Goal: Navigation & Orientation: Find specific page/section

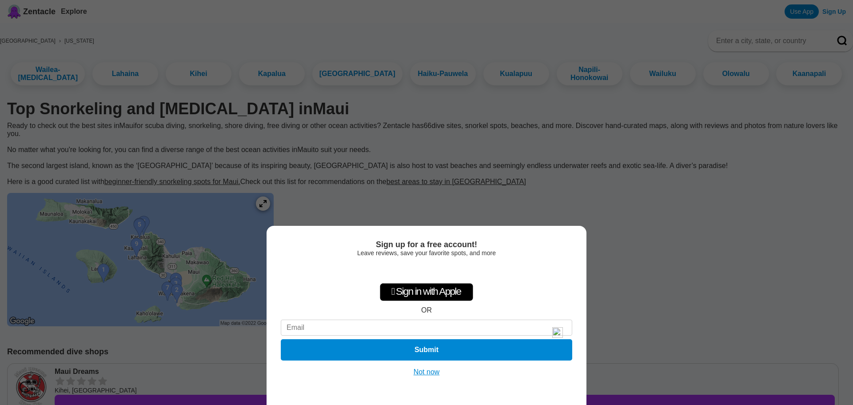
click at [424, 370] on button "Not now" at bounding box center [427, 371] width 32 height 9
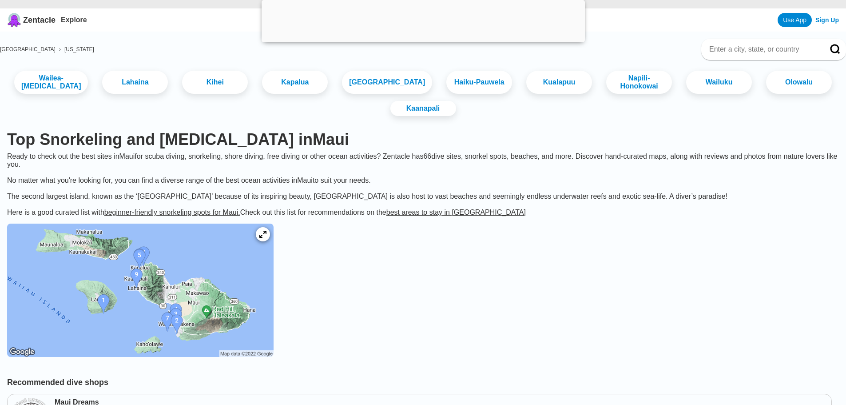
scroll to position [44, 0]
click at [267, 239] on icon at bounding box center [263, 235] width 8 height 8
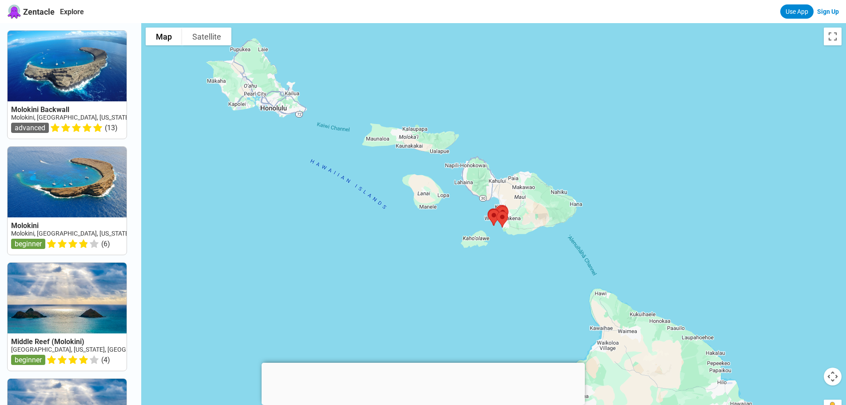
click at [510, 234] on div at bounding box center [493, 225] width 705 height 405
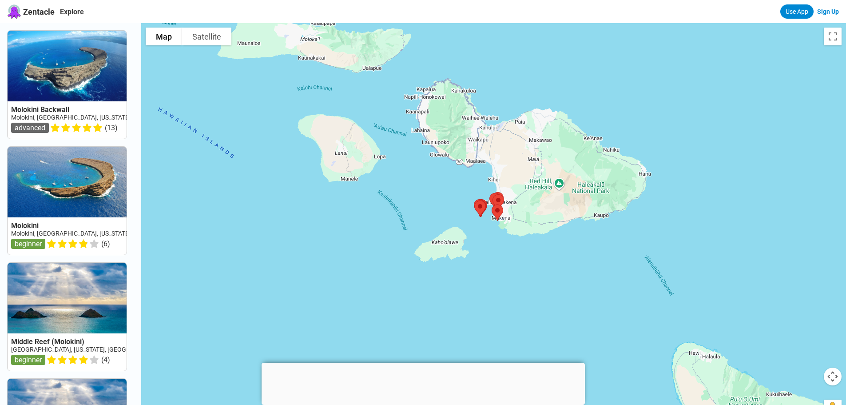
click at [492, 234] on div at bounding box center [493, 225] width 705 height 405
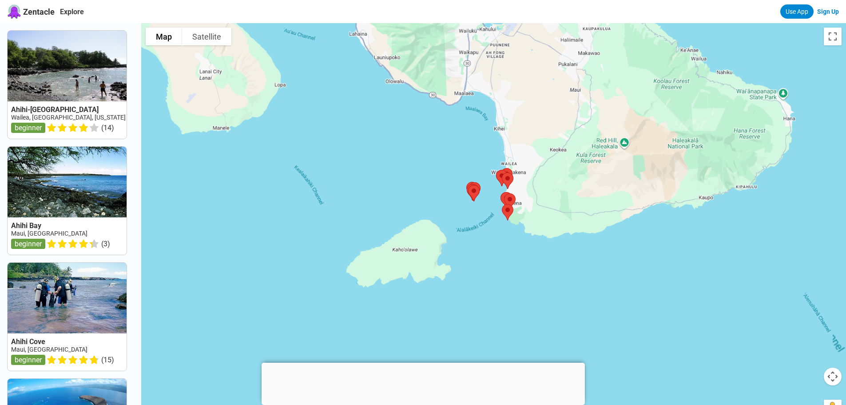
click at [492, 234] on div at bounding box center [493, 225] width 705 height 405
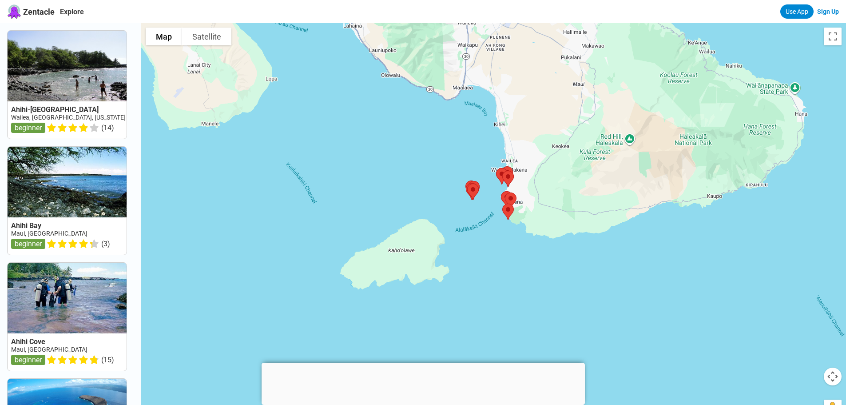
click at [492, 234] on div at bounding box center [493, 225] width 705 height 405
click at [500, 240] on div at bounding box center [493, 225] width 705 height 405
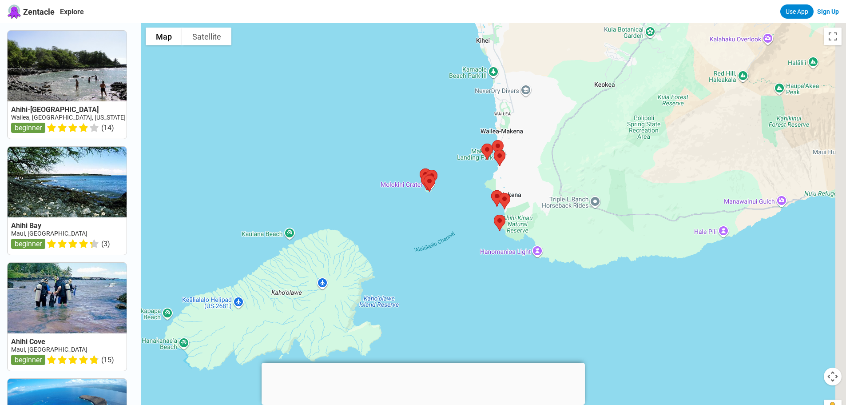
drag, startPoint x: 496, startPoint y: 180, endPoint x: 465, endPoint y: 235, distance: 63.5
click at [465, 235] on div at bounding box center [493, 225] width 705 height 405
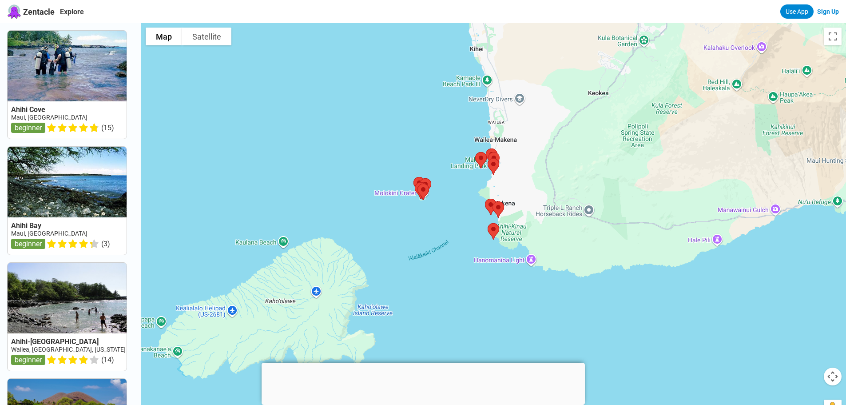
click at [470, 195] on div at bounding box center [493, 225] width 705 height 405
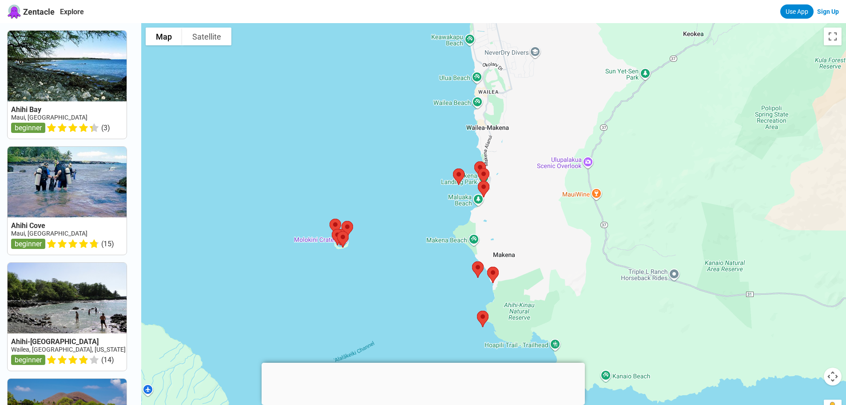
drag, startPoint x: 479, startPoint y: 193, endPoint x: 448, endPoint y: 220, distance: 41.6
click at [449, 224] on div at bounding box center [493, 225] width 705 height 405
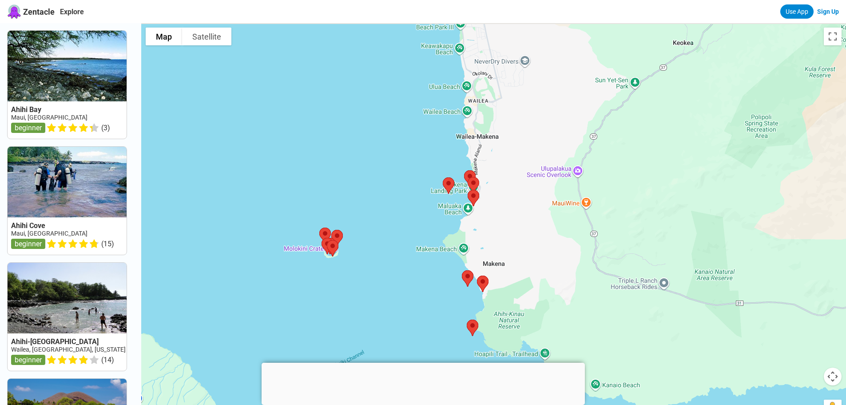
click at [447, 212] on div at bounding box center [493, 225] width 705 height 405
